Goal: Navigation & Orientation: Find specific page/section

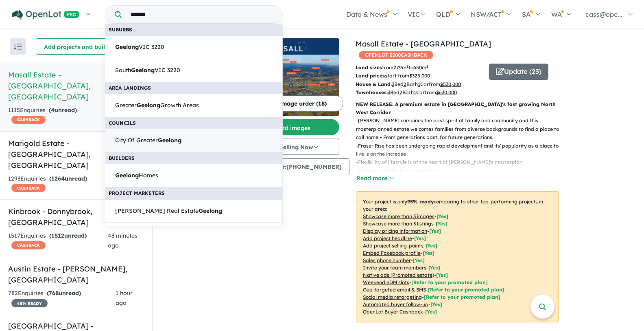
type input "*******"
click at [180, 142] on span "City Of Greater Geelong" at bounding box center [148, 141] width 66 height 10
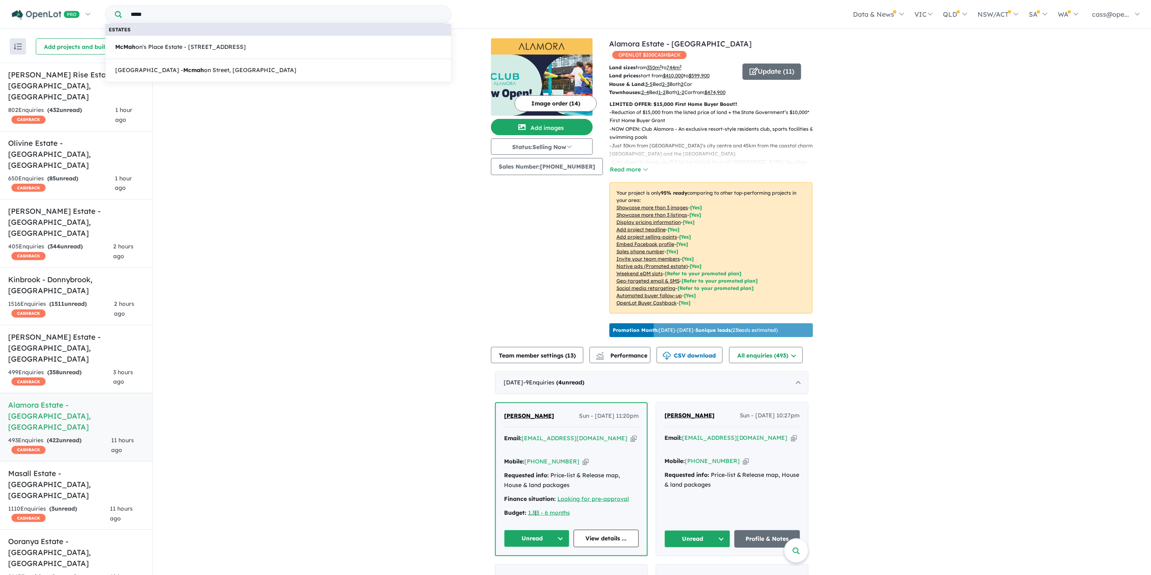
scroll to position [135, 0]
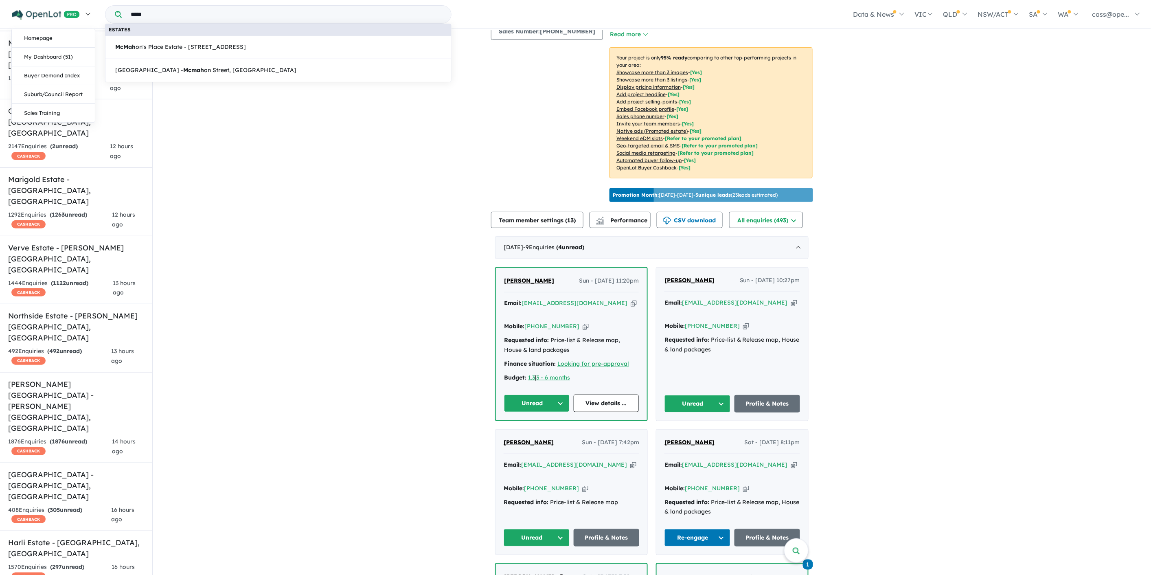
drag, startPoint x: 127, startPoint y: 15, endPoint x: 75, endPoint y: 15, distance: 51.7
click at [75, 15] on nav "Homepage My Dashboard (51) Buyer Demand Index Suburb/Council Report Sales Train…" at bounding box center [575, 14] width 1139 height 28
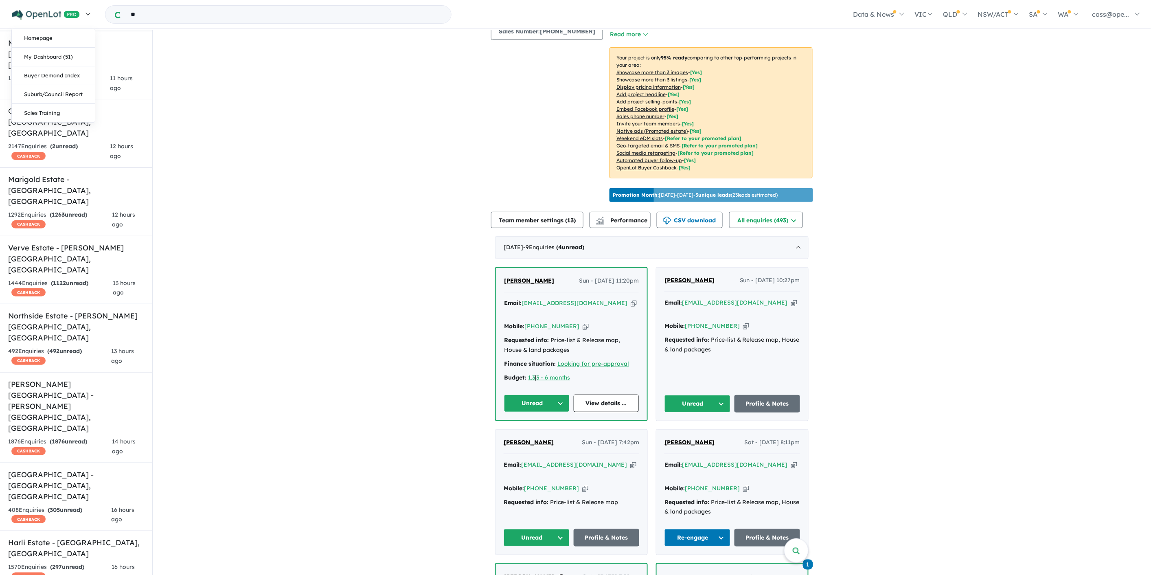
type input "*"
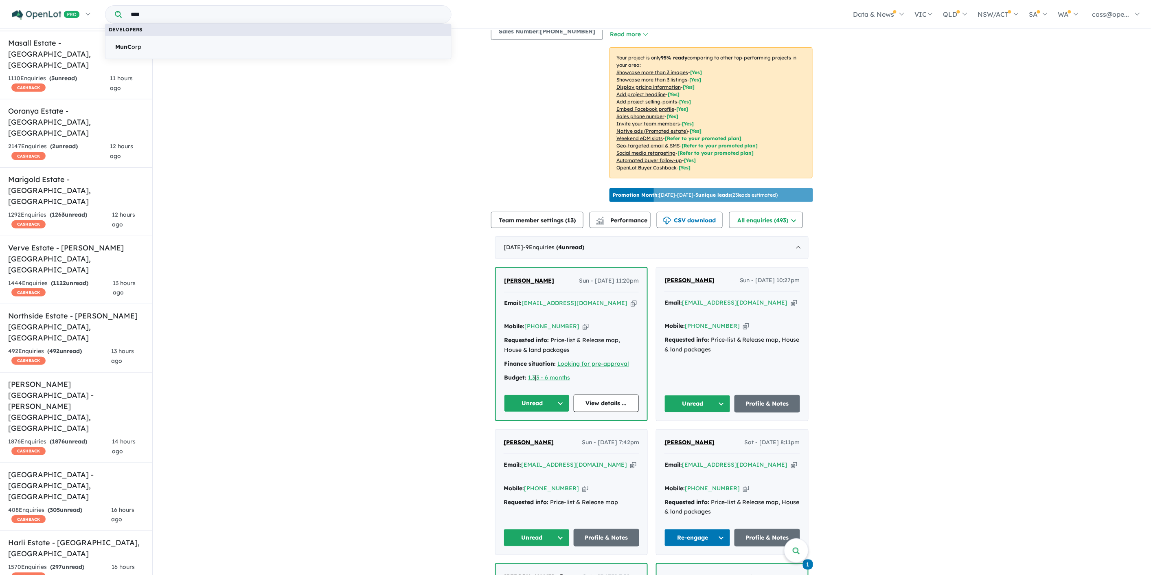
type input "****"
click at [166, 50] on link "MunC orp" at bounding box center [278, 47] width 346 height 24
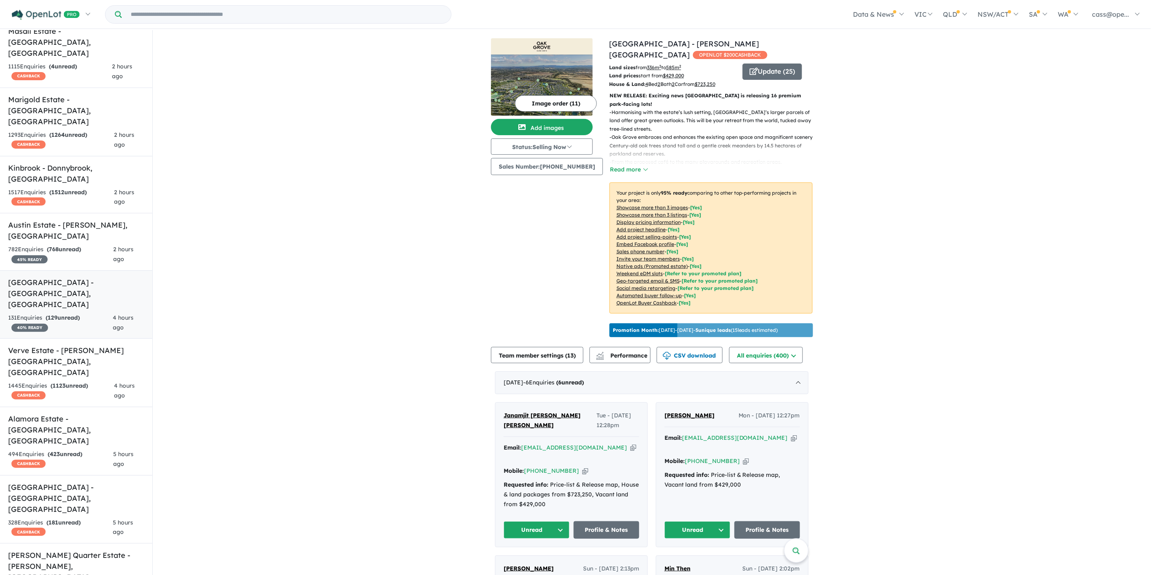
scroll to position [181, 0]
click at [82, 276] on h5 "[GEOGRAPHIC_DATA] - [GEOGRAPHIC_DATA] , [GEOGRAPHIC_DATA]" at bounding box center [76, 292] width 136 height 33
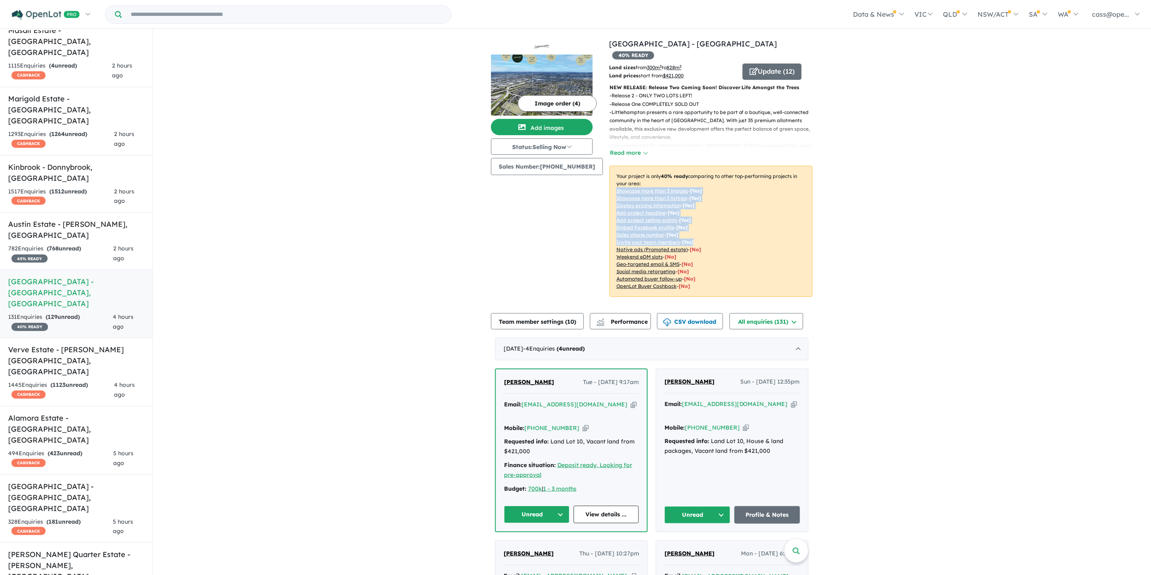
drag, startPoint x: 702, startPoint y: 229, endPoint x: 604, endPoint y: 180, distance: 109.6
click at [609, 180] on p "Your project is only 40 % ready comparing to other top-performing projects in y…" at bounding box center [710, 231] width 203 height 131
click at [910, 207] on div "View 49 projects in your account [GEOGRAPHIC_DATA] - [GEOGRAPHIC_DATA] 40 % REA…" at bounding box center [652, 516] width 998 height 972
click at [84, 344] on h5 "Verve Estate - [PERSON_NAME][GEOGRAPHIC_DATA] , [GEOGRAPHIC_DATA]" at bounding box center [76, 360] width 136 height 33
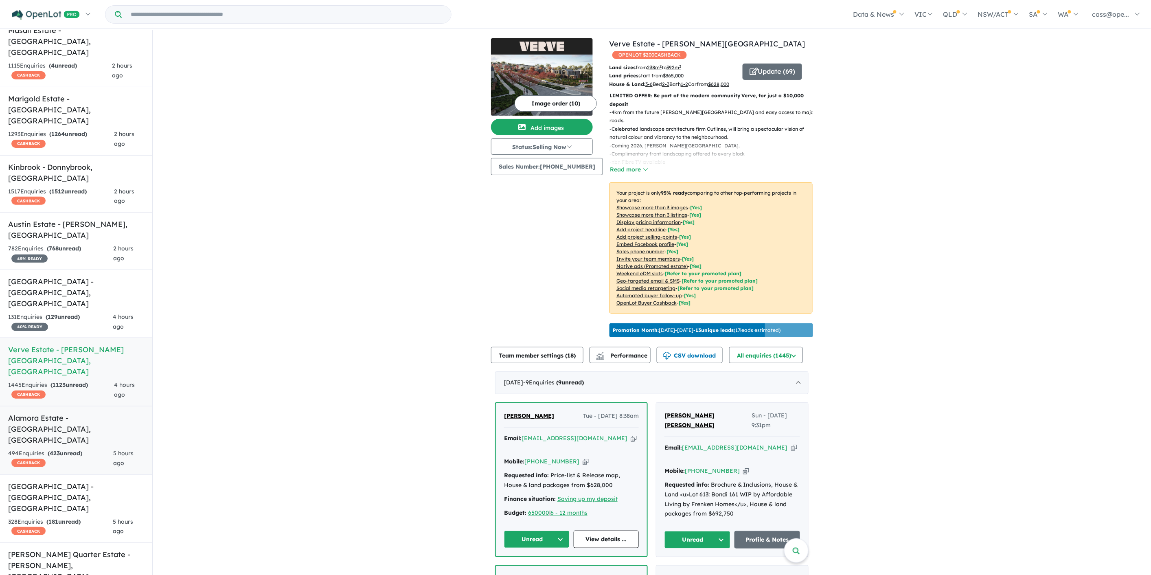
click at [37, 412] on h5 "Alamora Estate - [GEOGRAPHIC_DATA] , [GEOGRAPHIC_DATA]" at bounding box center [76, 428] width 136 height 33
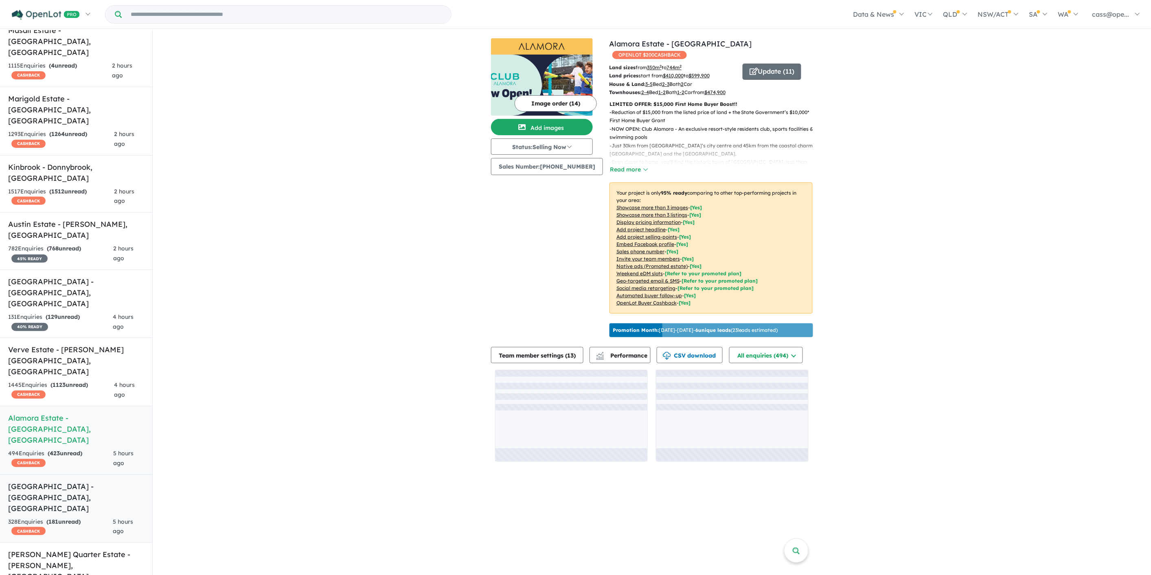
click at [64, 481] on h5 "[GEOGRAPHIC_DATA] - [GEOGRAPHIC_DATA] , [GEOGRAPHIC_DATA]" at bounding box center [76, 497] width 136 height 33
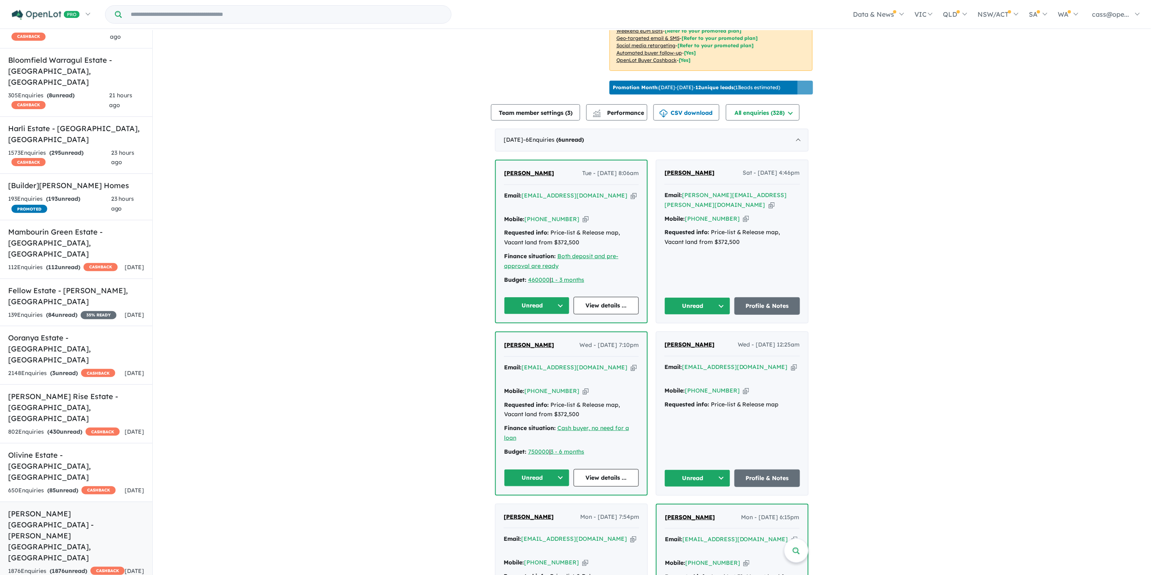
scroll to position [1085, 0]
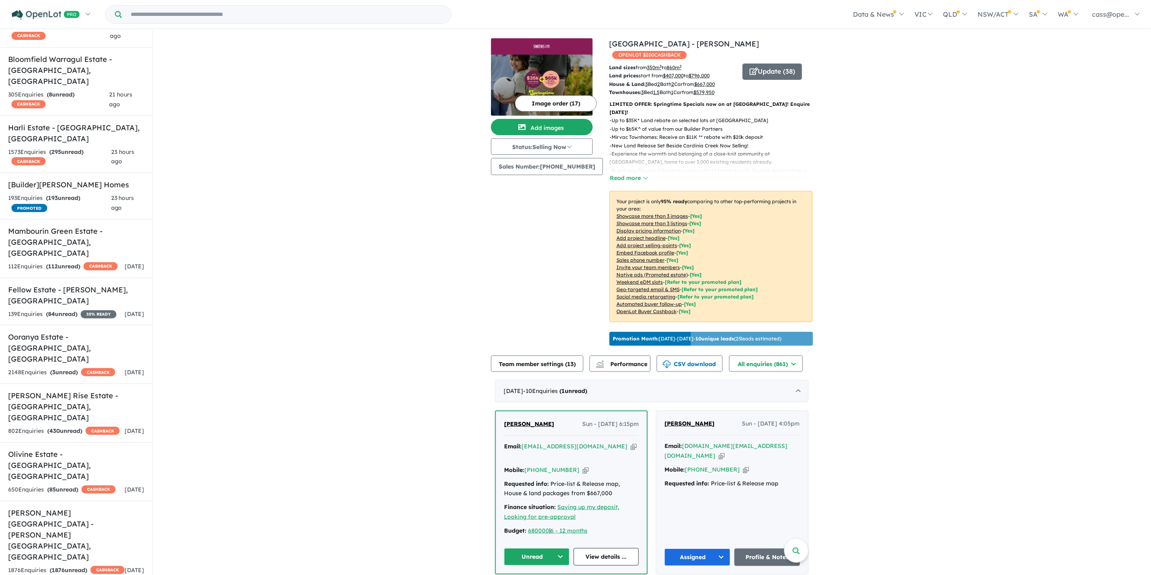
click at [623, 173] on button "Read more" at bounding box center [628, 177] width 38 height 9
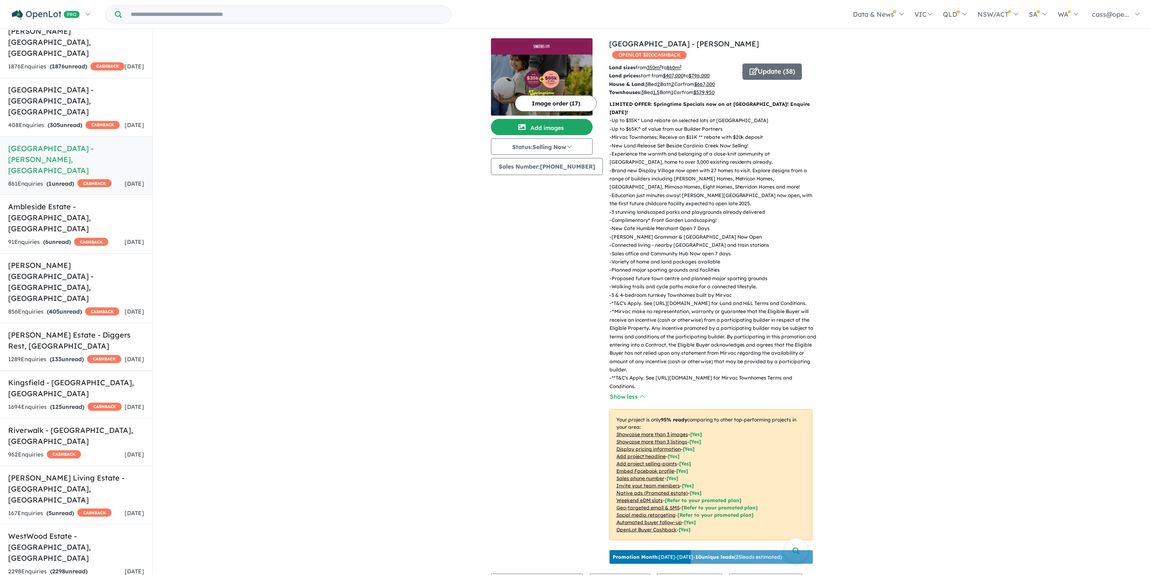
scroll to position [1628, 0]
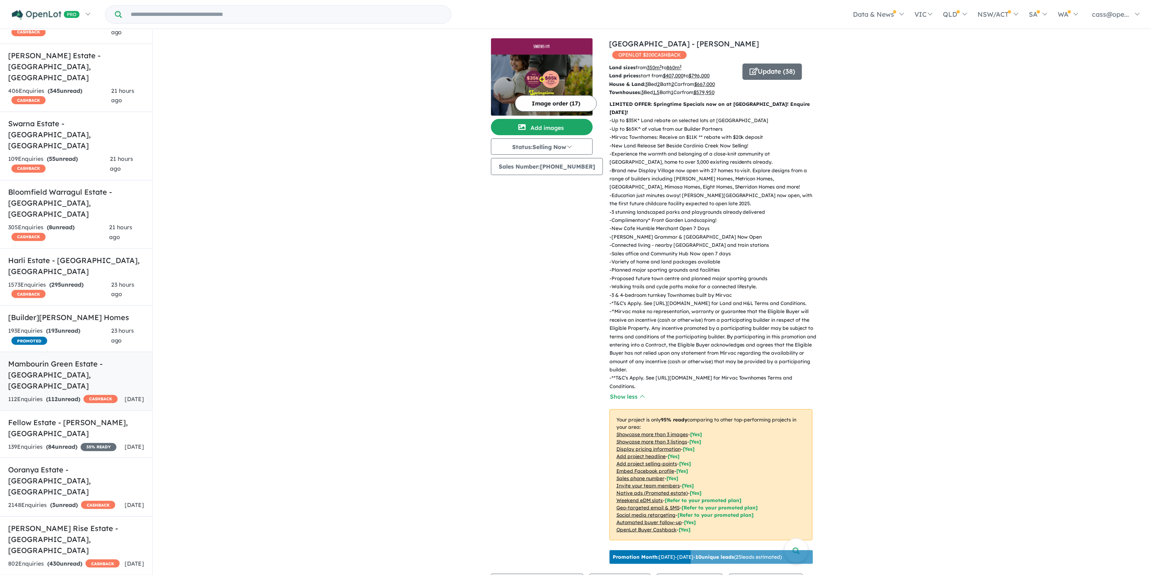
scroll to position [723, 0]
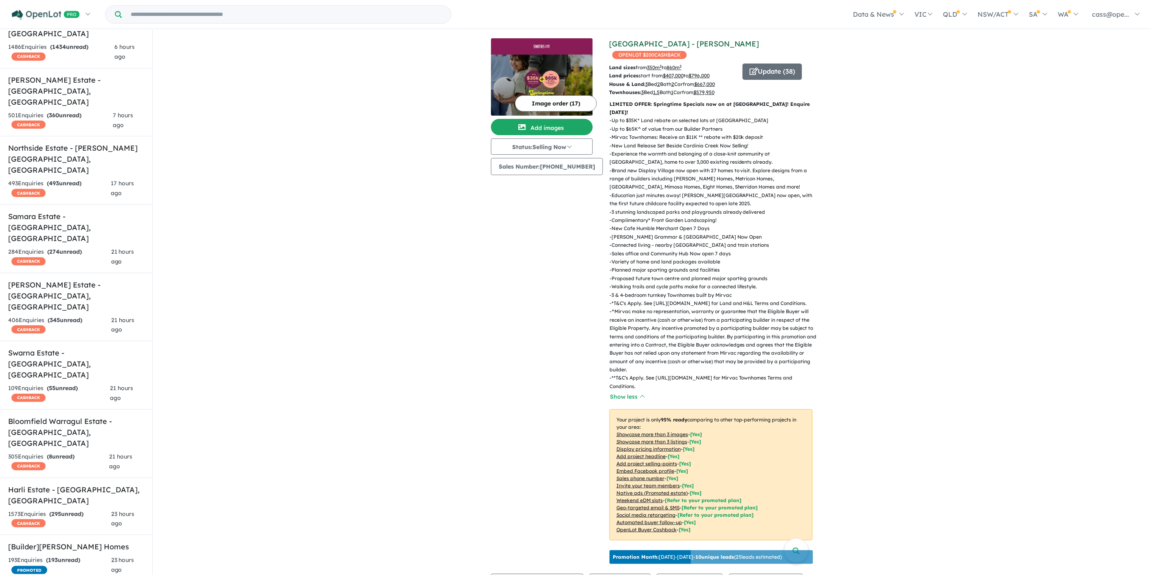
click at [648, 42] on link "[GEOGRAPHIC_DATA] - [PERSON_NAME]" at bounding box center [684, 43] width 150 height 9
